Goal: Understand process/instructions: Learn how to perform a task or action

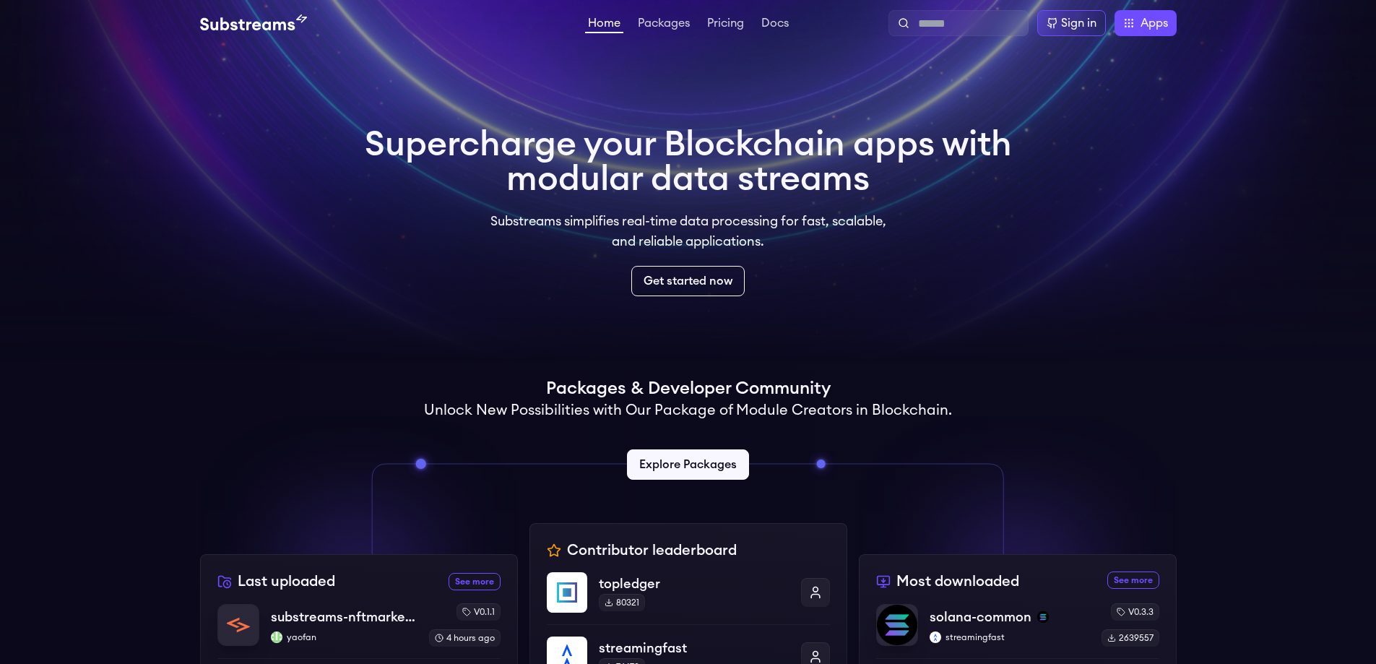
scroll to position [72, 0]
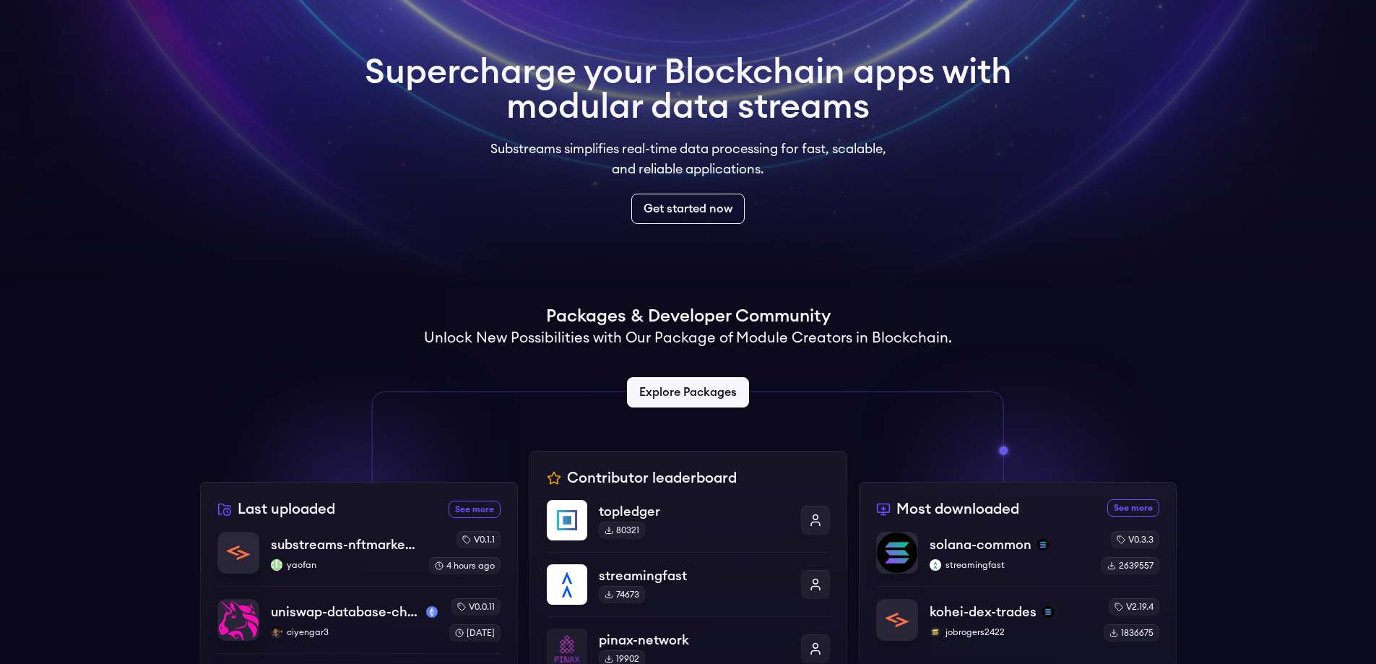
click at [1214, 273] on video at bounding box center [688, 108] width 1376 height 361
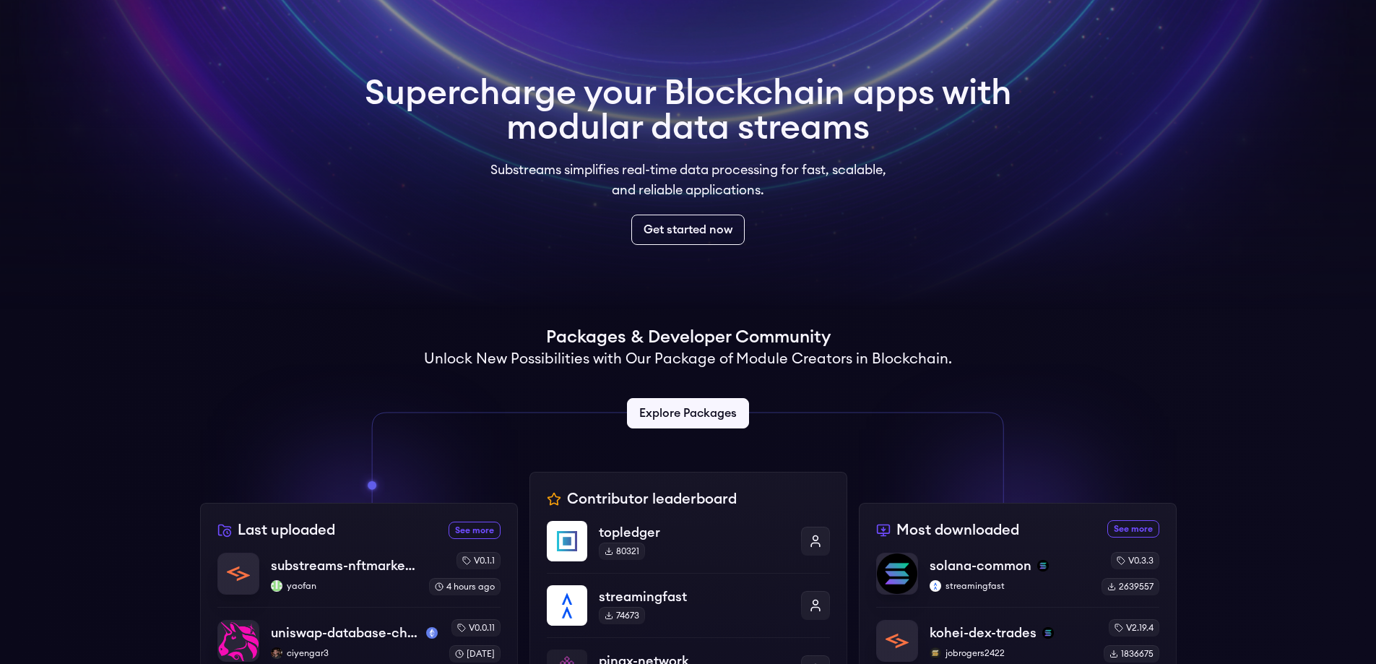
scroll to position [0, 0]
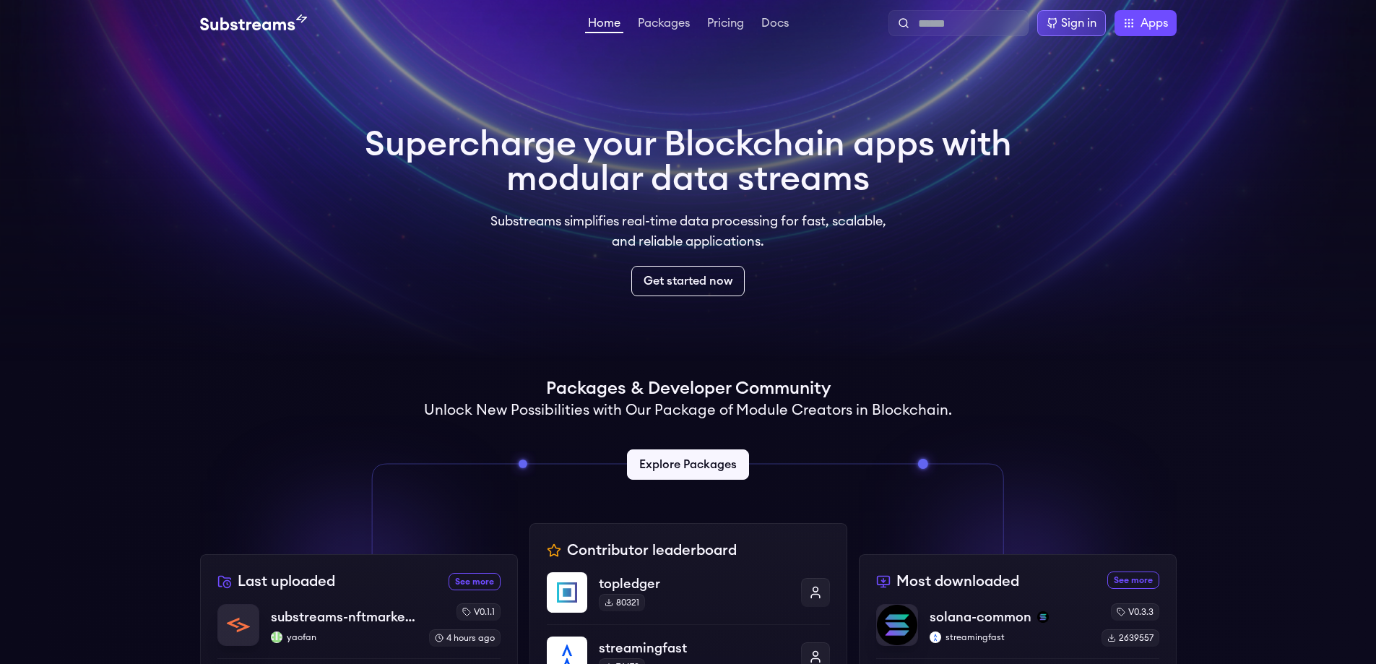
click at [1091, 24] on div "Sign in" at bounding box center [1078, 22] width 35 height 17
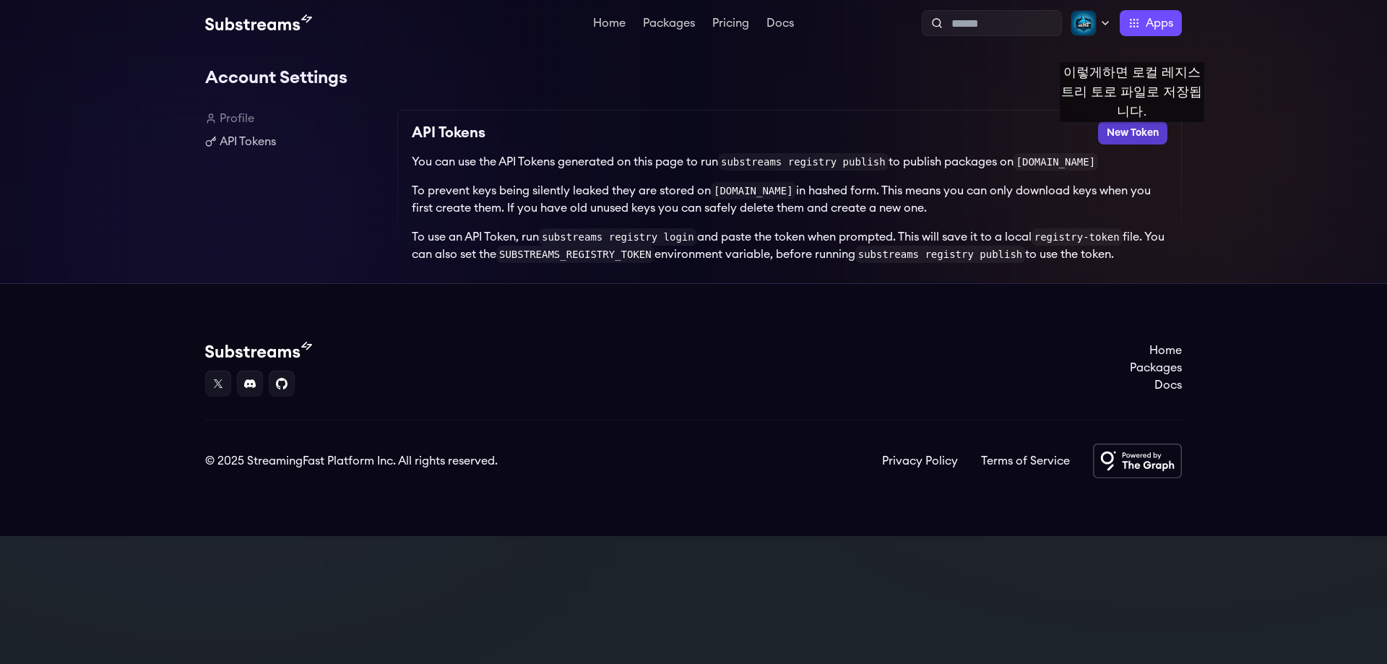
click at [1132, 137] on button "New Token" at bounding box center [1132, 132] width 69 height 23
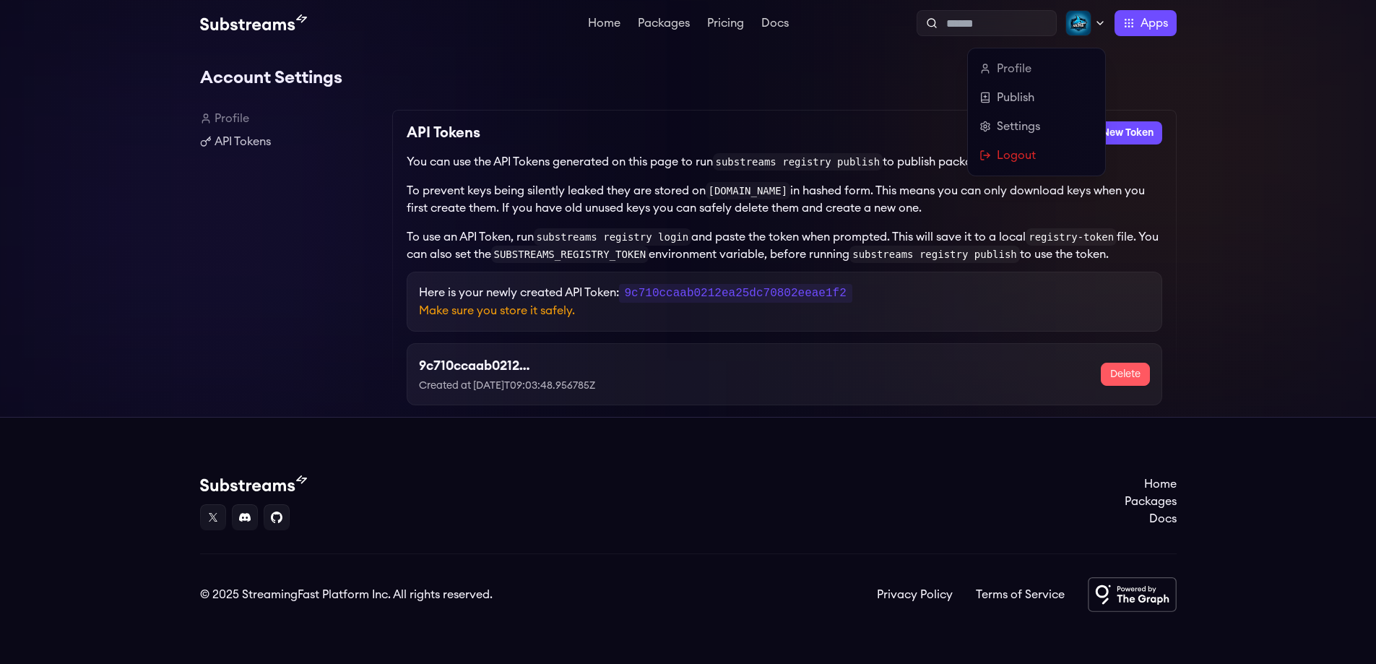
click at [1101, 23] on icon at bounding box center [1100, 23] width 6 height 3
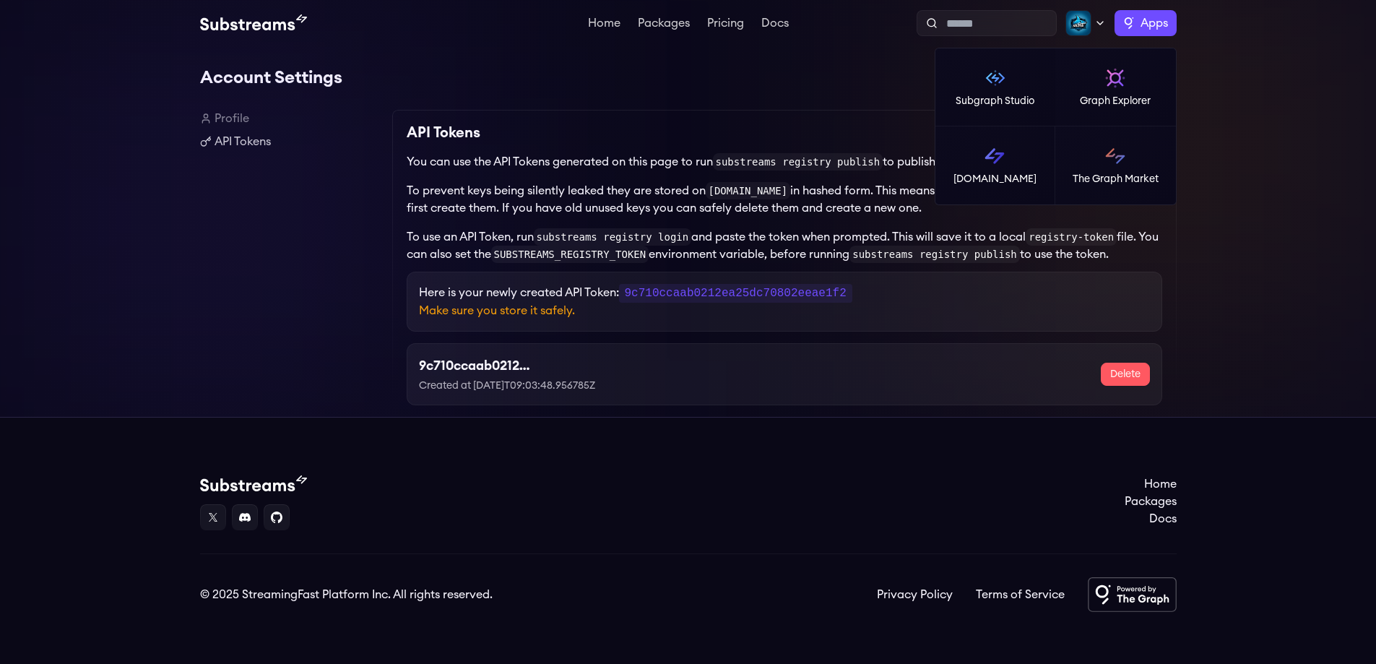
click at [1139, 28] on label "Apps" at bounding box center [1146, 23] width 62 height 26
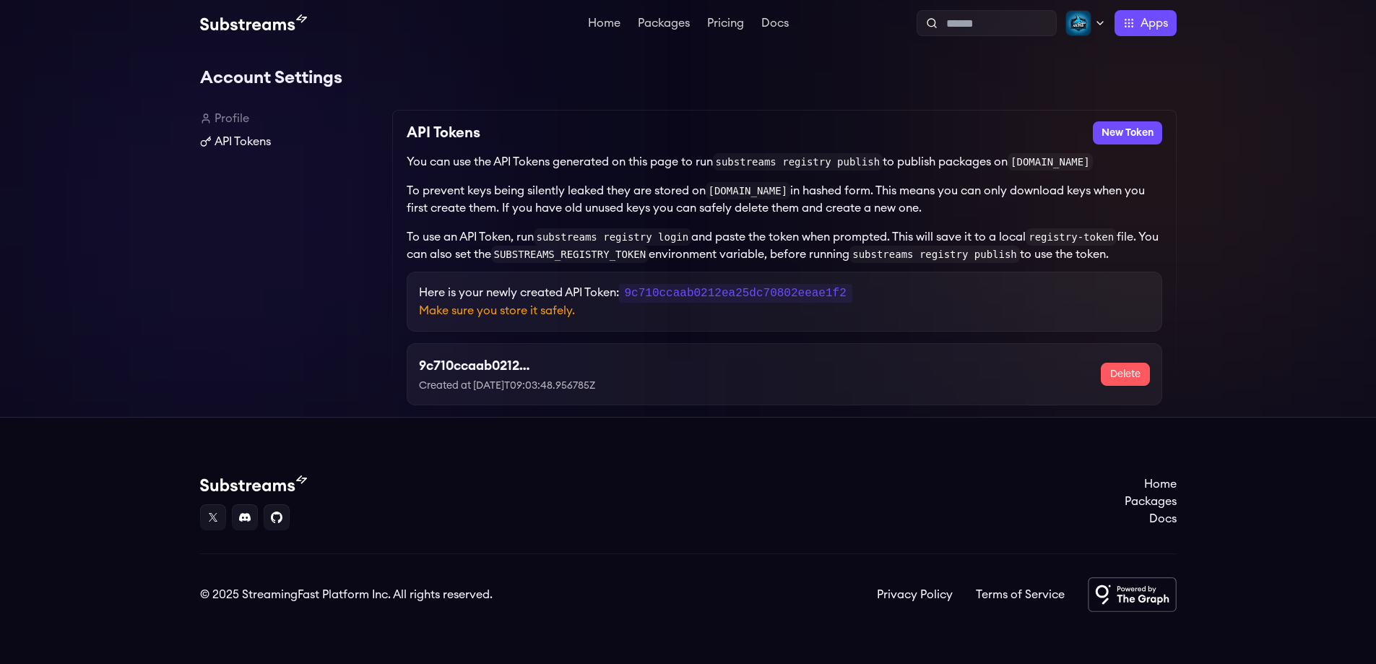
click at [237, 147] on link "API Tokens" at bounding box center [290, 141] width 181 height 17
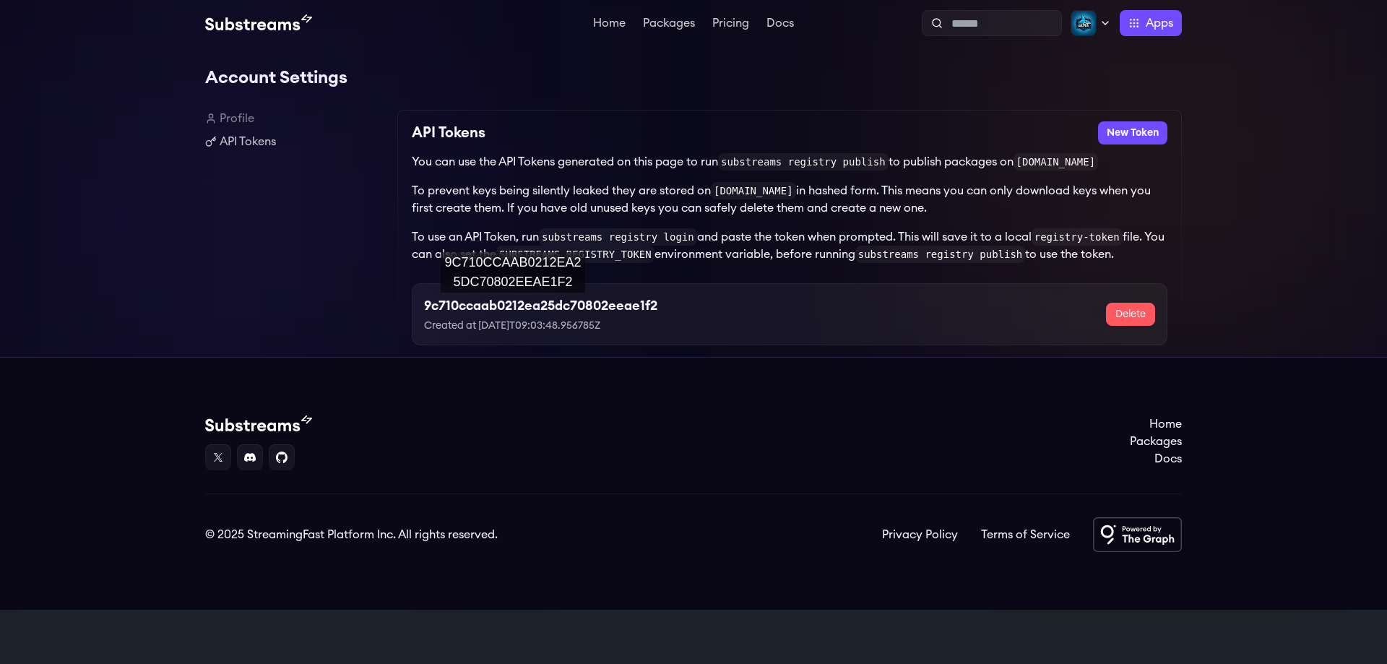
click at [513, 307] on h3 "9c710ccaab0212ea25dc70802eeae1f2" at bounding box center [540, 305] width 233 height 20
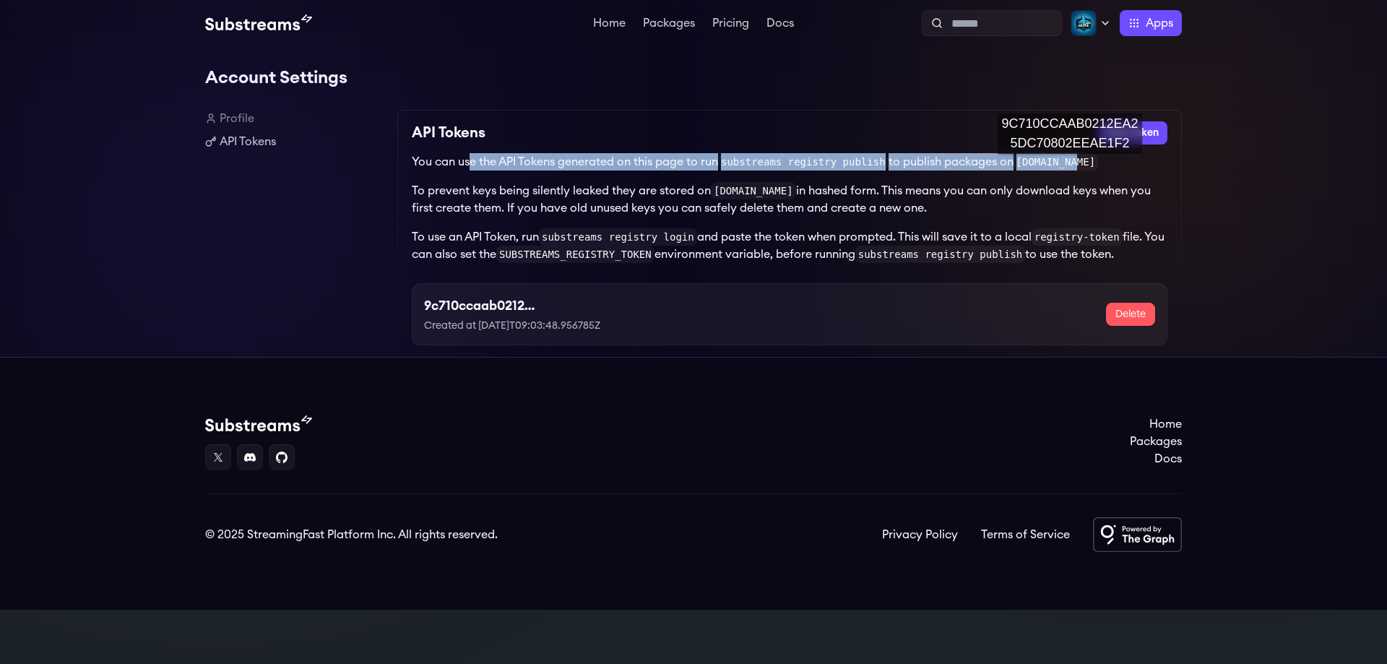
drag, startPoint x: 473, startPoint y: 160, endPoint x: 1070, endPoint y: 168, distance: 596.8
click at [1070, 168] on p "You can use the API Tokens generated on this page to run substreams registry pu…" at bounding box center [790, 161] width 756 height 17
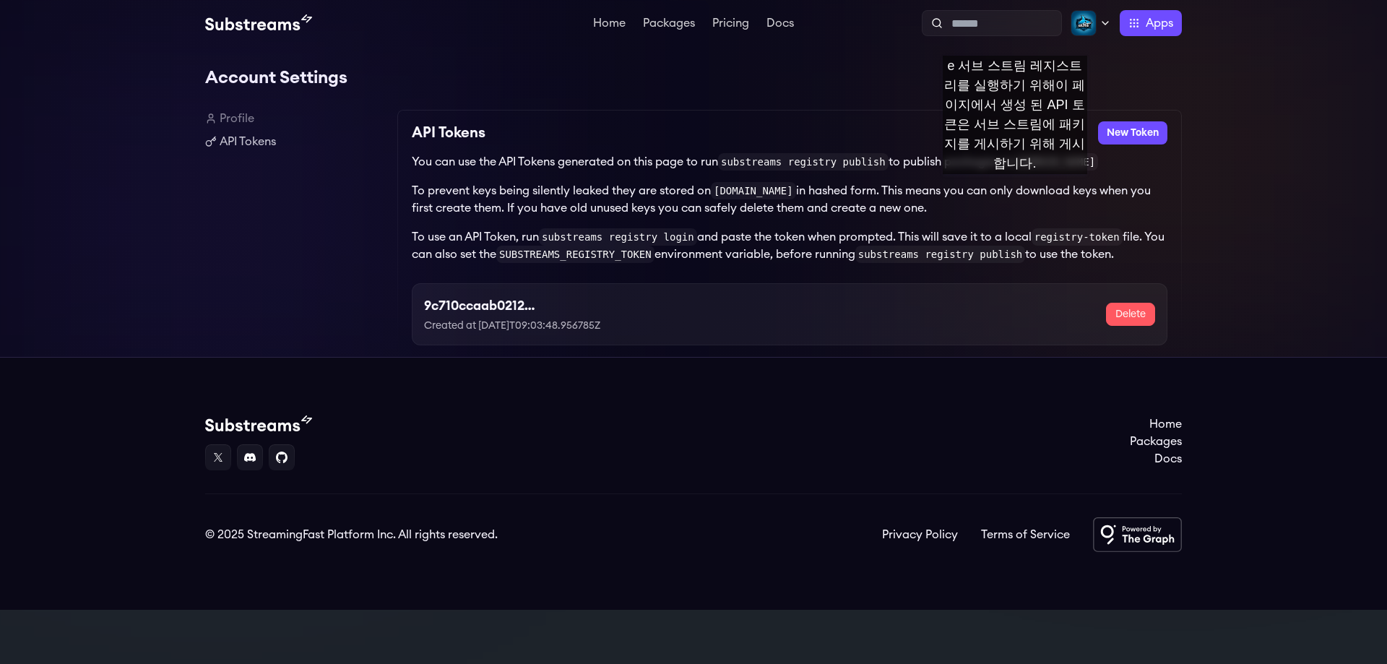
click at [1015, 189] on p "To prevent keys being silently leaked they are stored on [DOMAIN_NAME] in hashe…" at bounding box center [790, 199] width 756 height 35
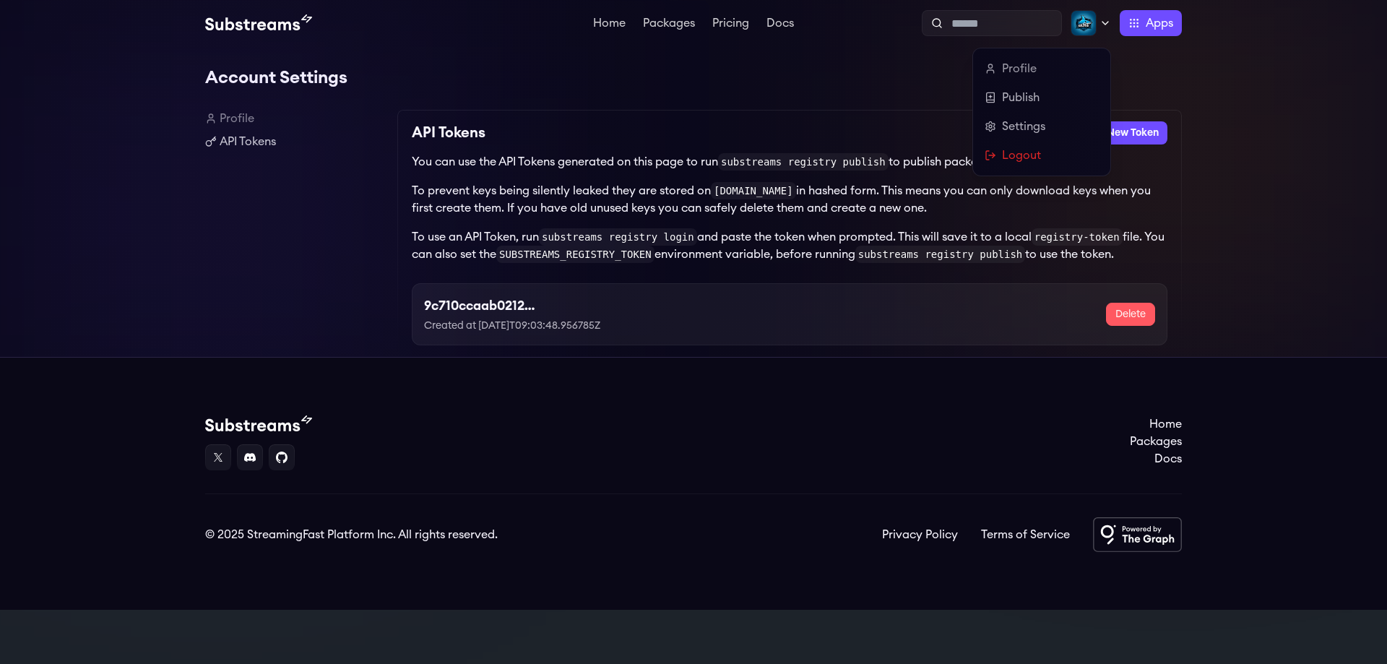
click at [1105, 22] on icon at bounding box center [1106, 23] width 12 height 12
click at [1059, 96] on link "Publish" at bounding box center [1042, 97] width 114 height 17
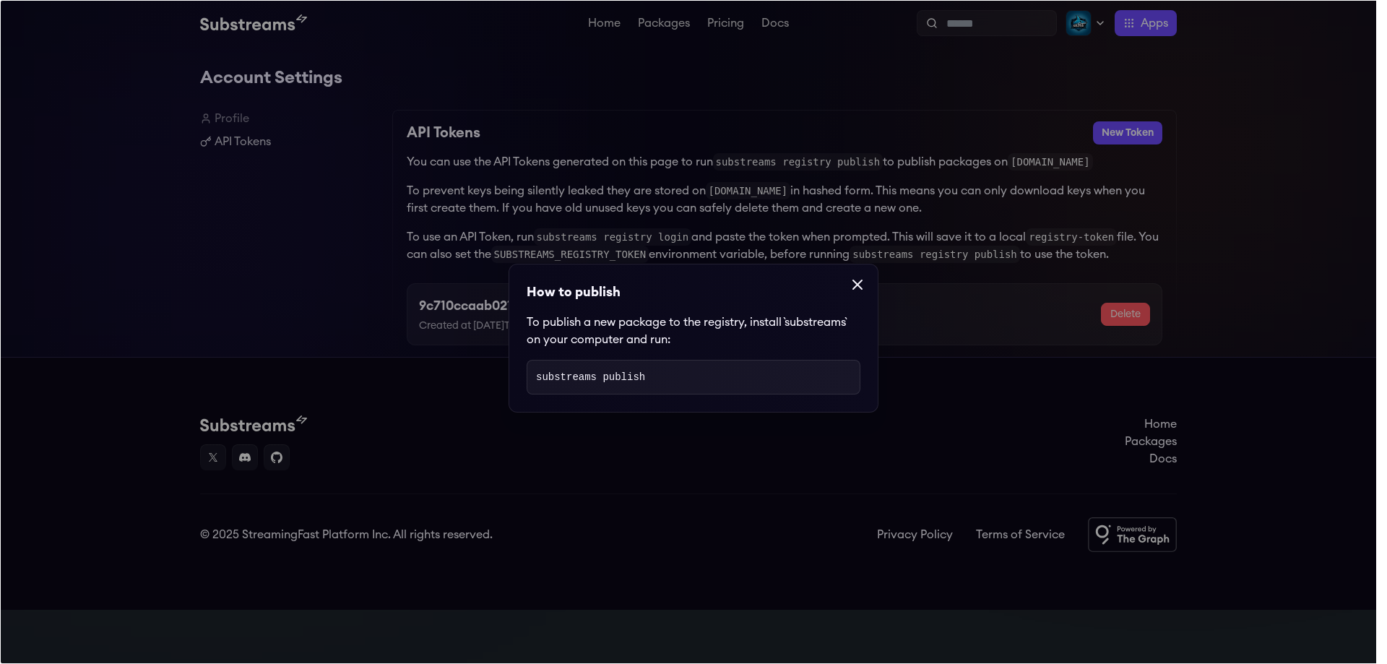
click at [683, 374] on pre "substreams publish" at bounding box center [694, 377] width 334 height 35
click at [728, 385] on pre "substreams publish" at bounding box center [694, 377] width 334 height 35
click at [849, 287] on icon at bounding box center [857, 284] width 17 height 17
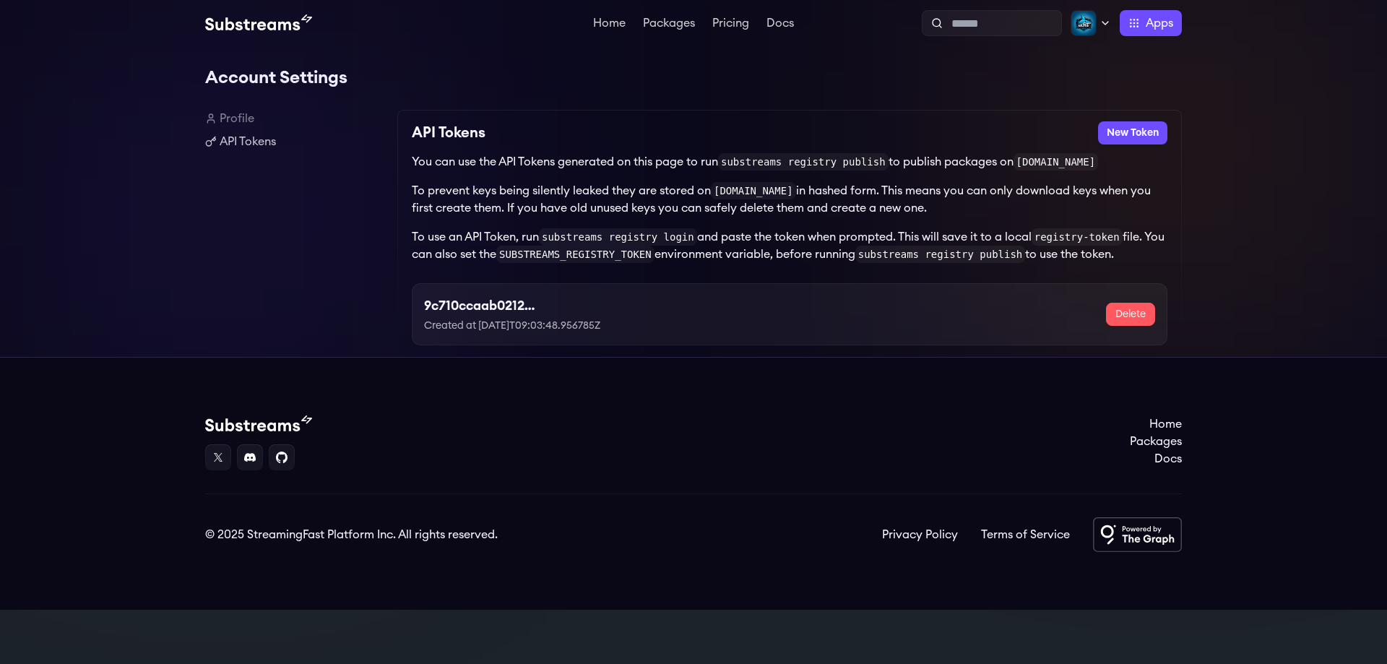
click at [845, 305] on div "9c710ccaab0212ea25dc70802eeae1f2 Created at [DATE]T09:03:48.956785Z Delete" at bounding box center [789, 314] width 731 height 38
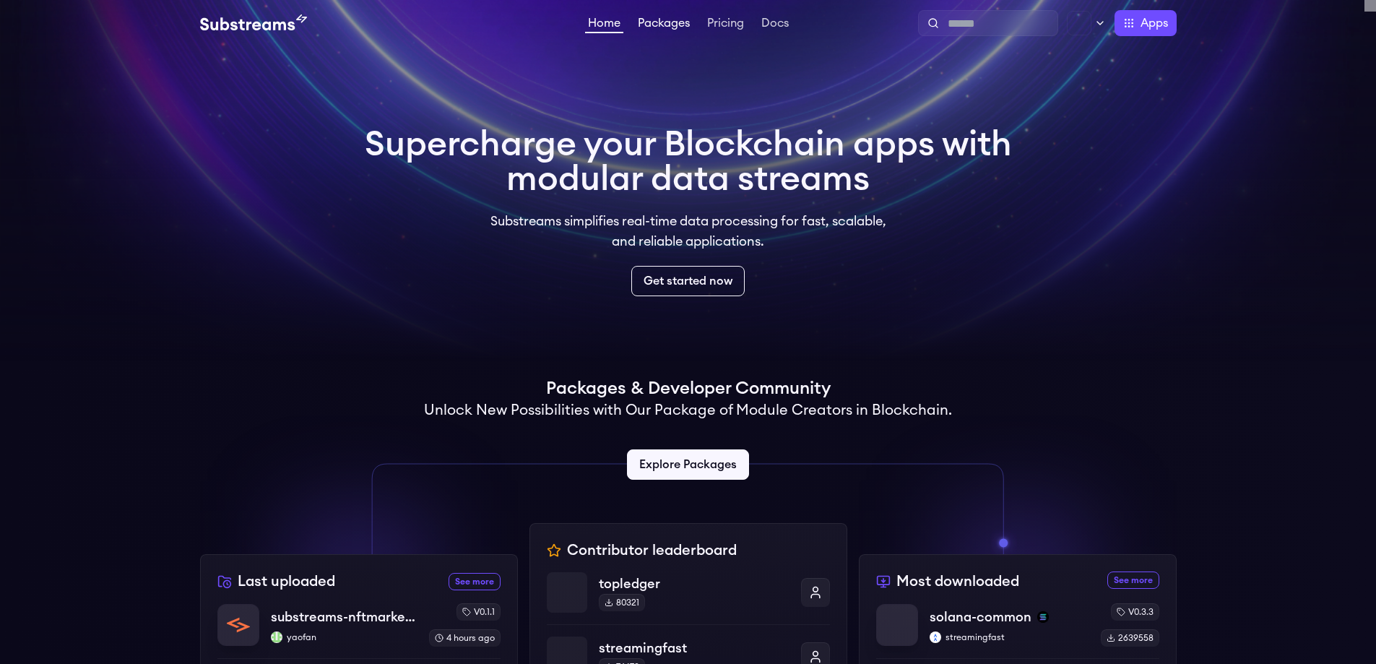
click at [682, 22] on link "Packages" at bounding box center [664, 24] width 58 height 14
